Goal: Transaction & Acquisition: Download file/media

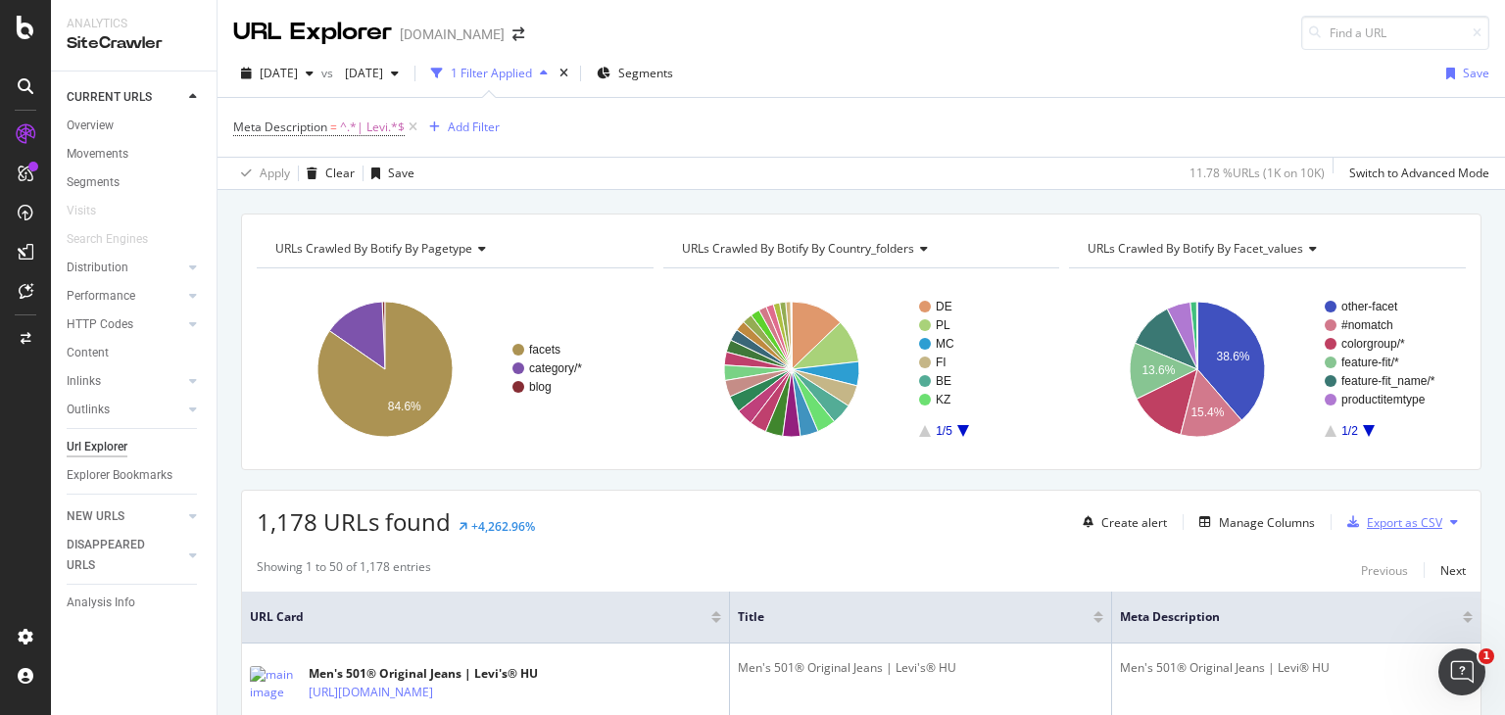
click at [1376, 523] on div "Export as CSV" at bounding box center [1404, 523] width 75 height 17
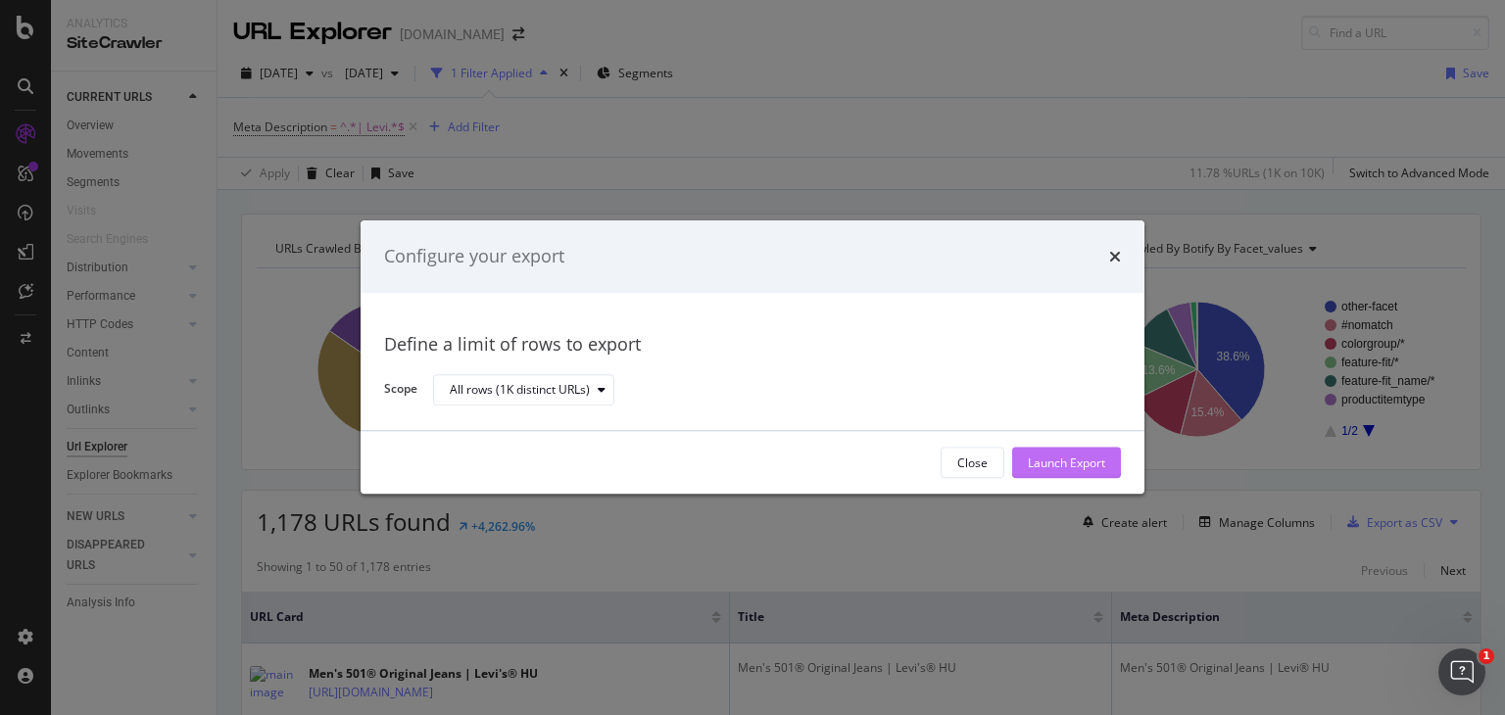
click at [1072, 467] on div "Launch Export" at bounding box center [1066, 463] width 77 height 17
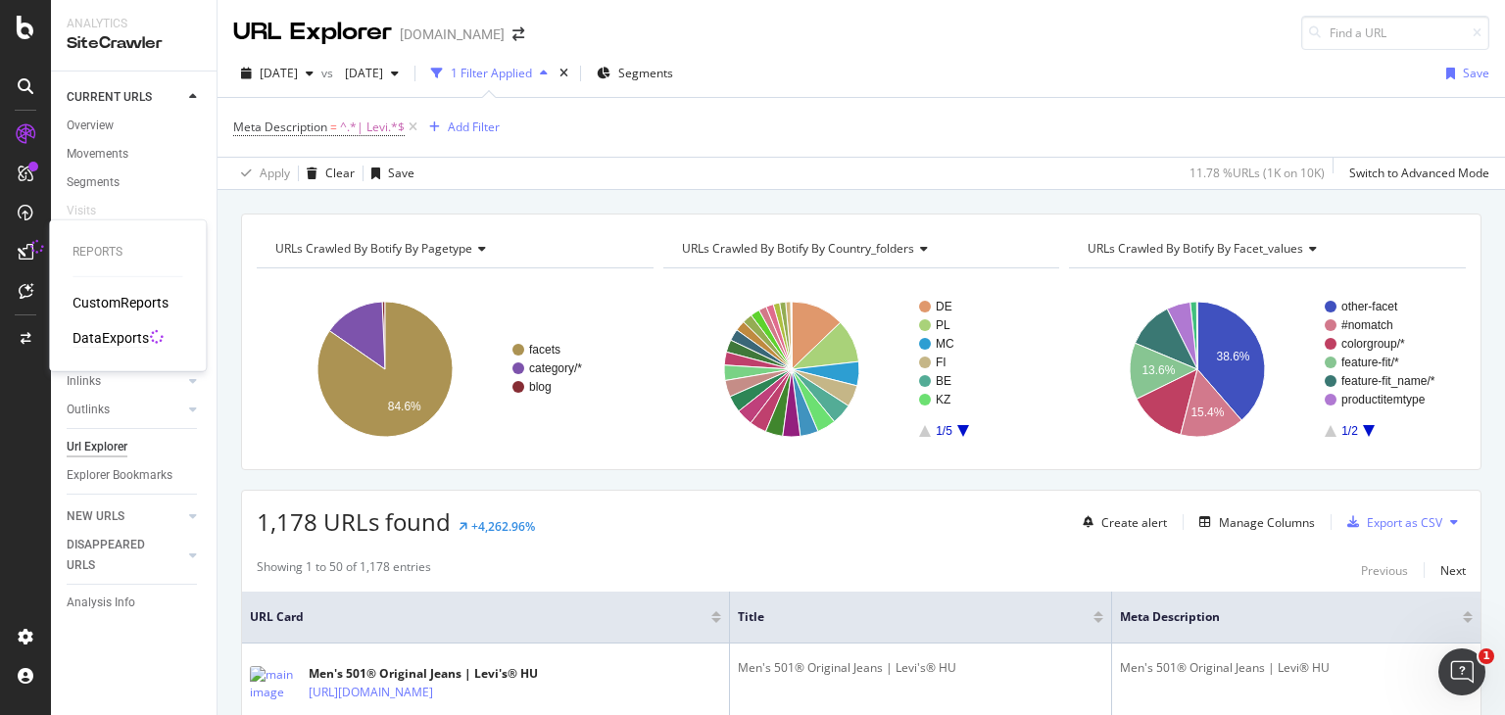
click at [114, 335] on div "DataExports" at bounding box center [111, 338] width 76 height 20
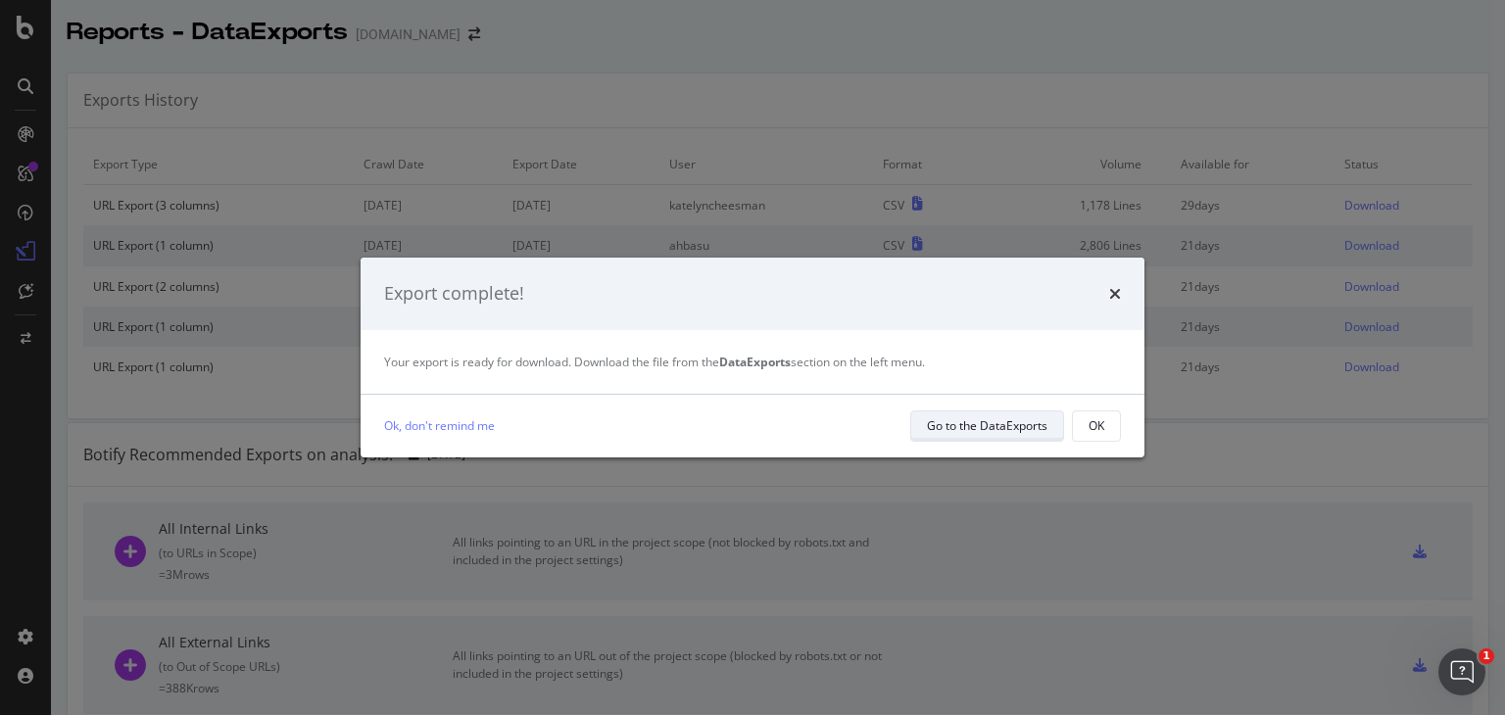
click at [974, 415] on div "Go to the DataExports" at bounding box center [987, 426] width 121 height 27
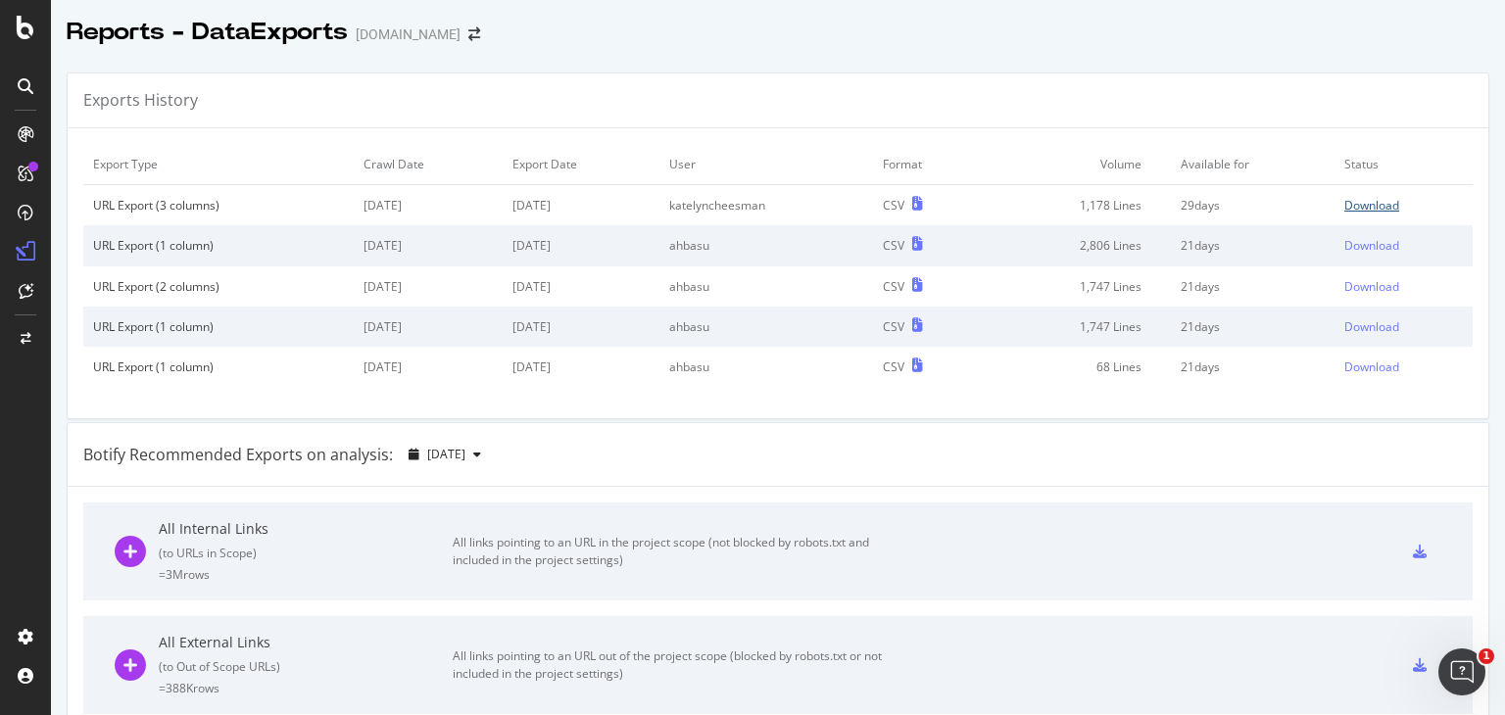
click at [1345, 208] on div "Download" at bounding box center [1372, 205] width 55 height 17
